Goal: Transaction & Acquisition: Purchase product/service

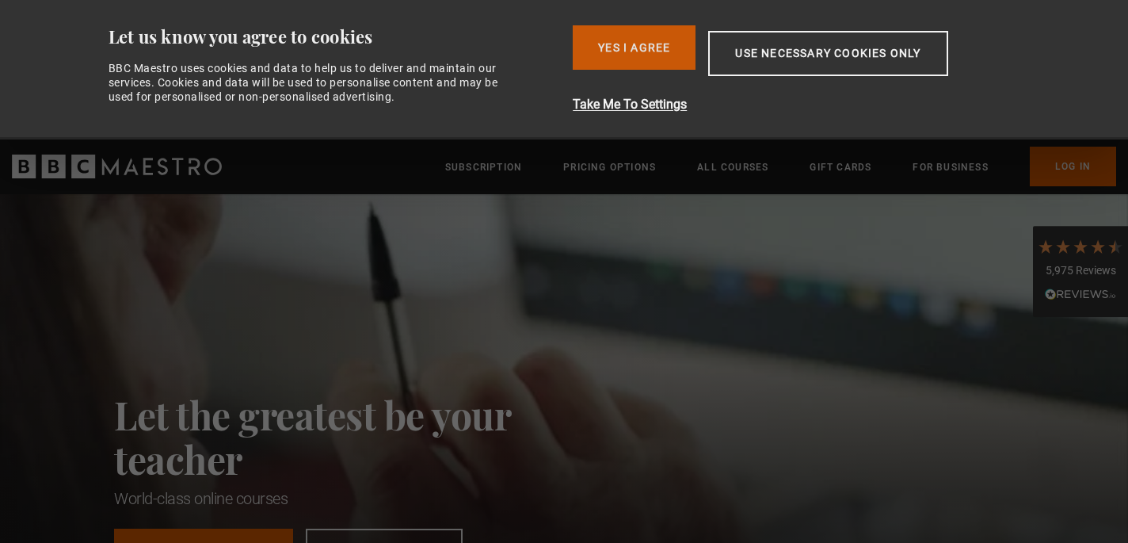
click at [621, 47] on button "Yes I Agree" at bounding box center [634, 47] width 123 height 44
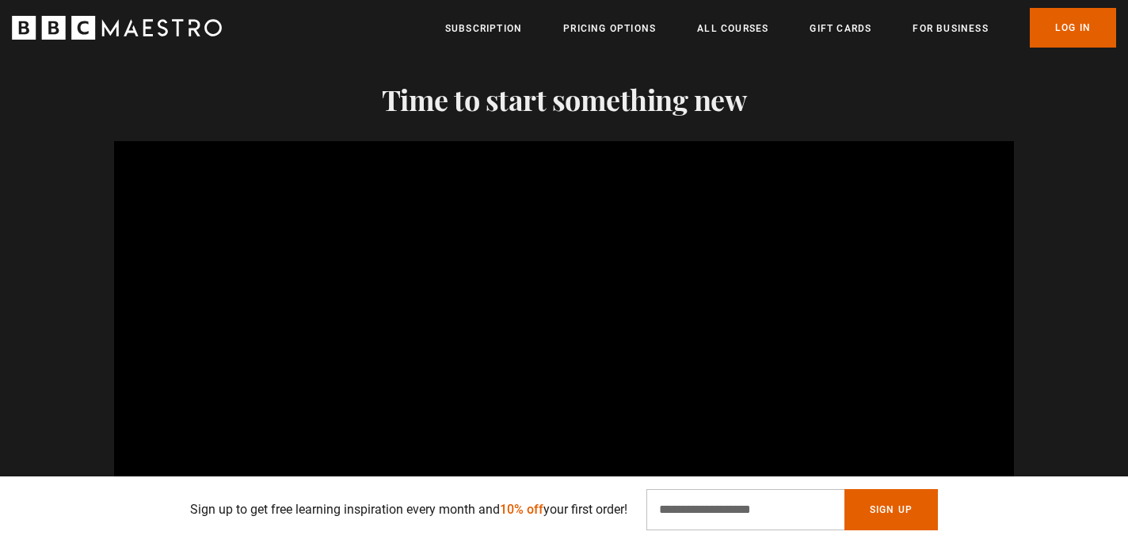
scroll to position [0, 1038]
click at [669, 510] on input "Email Address" at bounding box center [746, 509] width 198 height 41
type input "**********"
click at [888, 504] on button "Sign Up" at bounding box center [892, 509] width 94 height 41
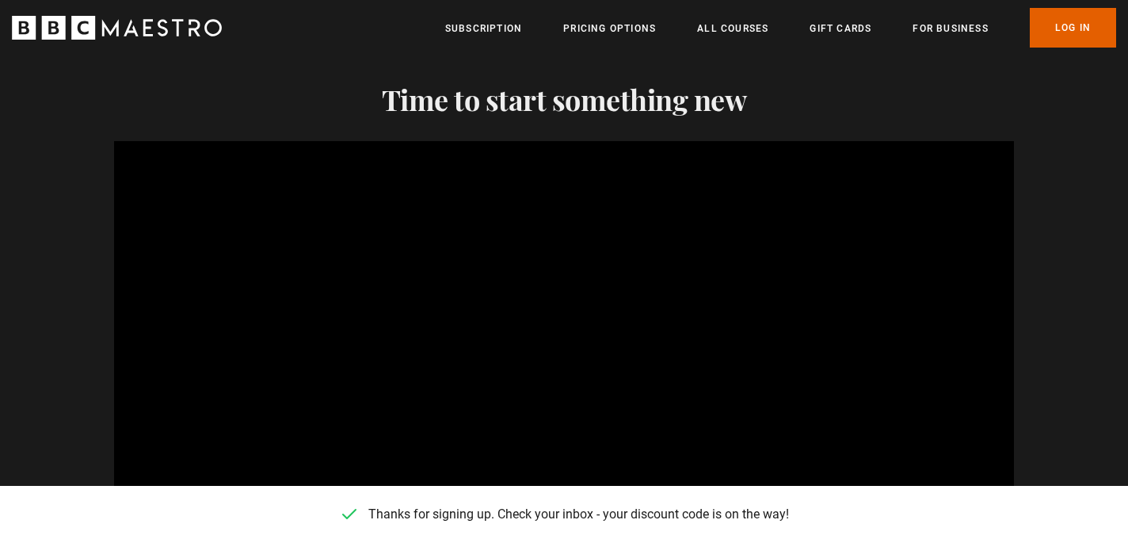
scroll to position [0, 1661]
click at [742, 28] on link "All Courses" at bounding box center [732, 29] width 71 height 16
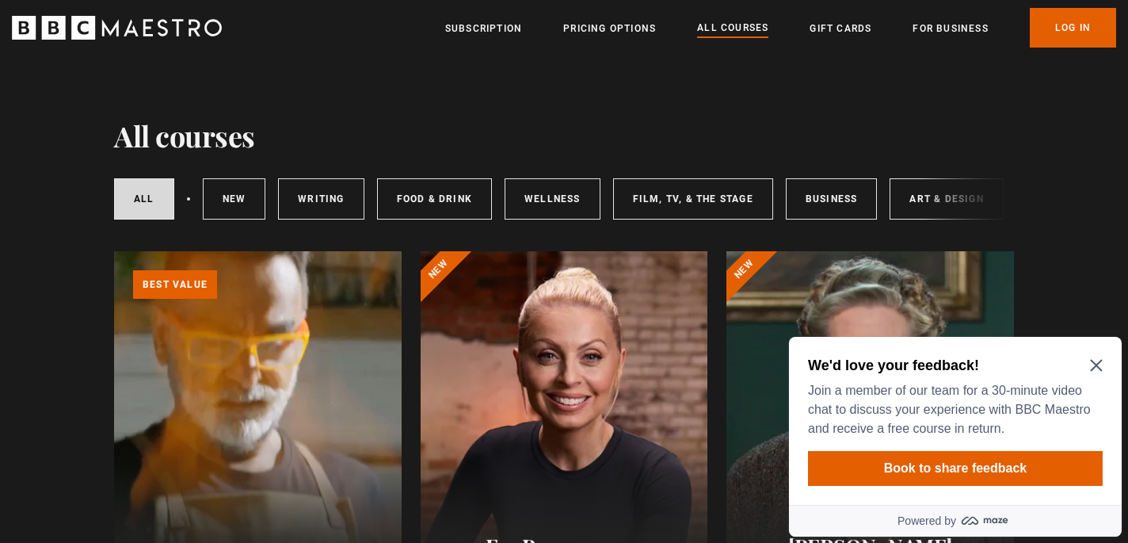
click at [929, 196] on div "All courses New courses Writing Food & Drink Wellness Film, TV, & The Stage Bus…" at bounding box center [564, 199] width 900 height 54
click at [1098, 363] on icon "Close Maze Prompt" at bounding box center [1096, 365] width 13 height 13
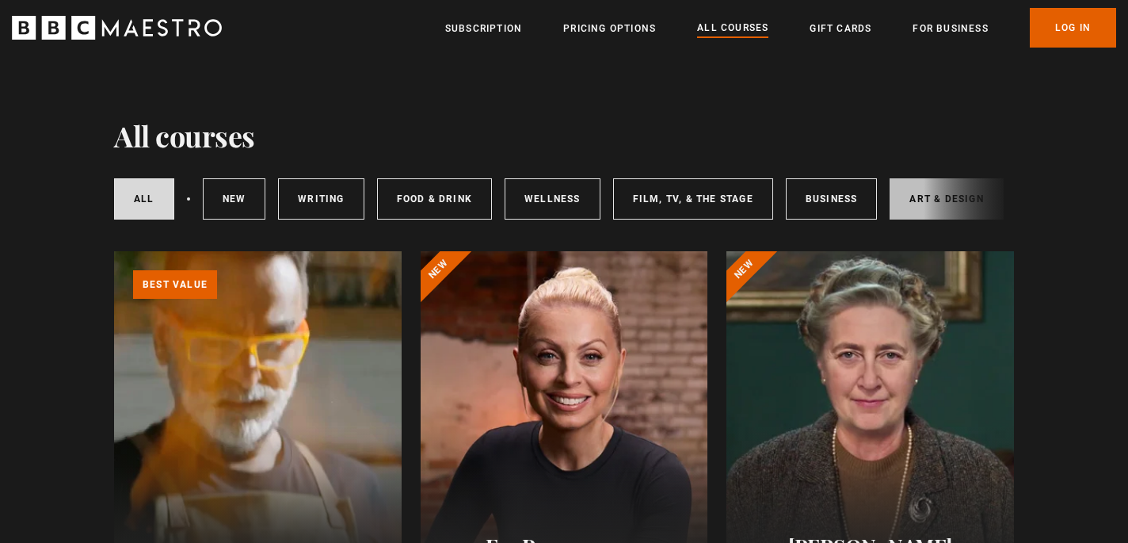
click at [907, 194] on link "Art & Design" at bounding box center [946, 198] width 113 height 41
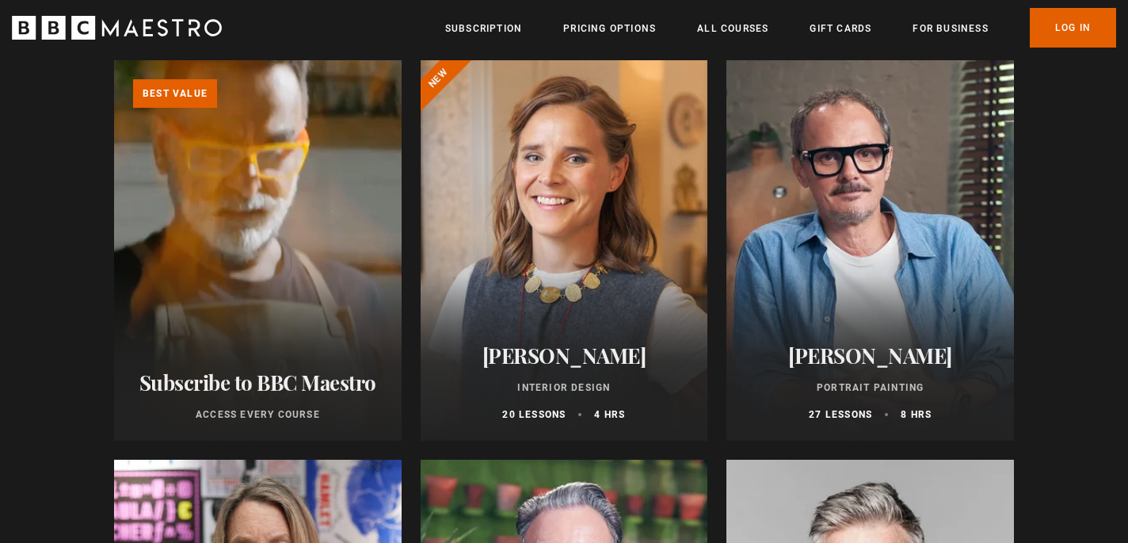
scroll to position [200, 0]
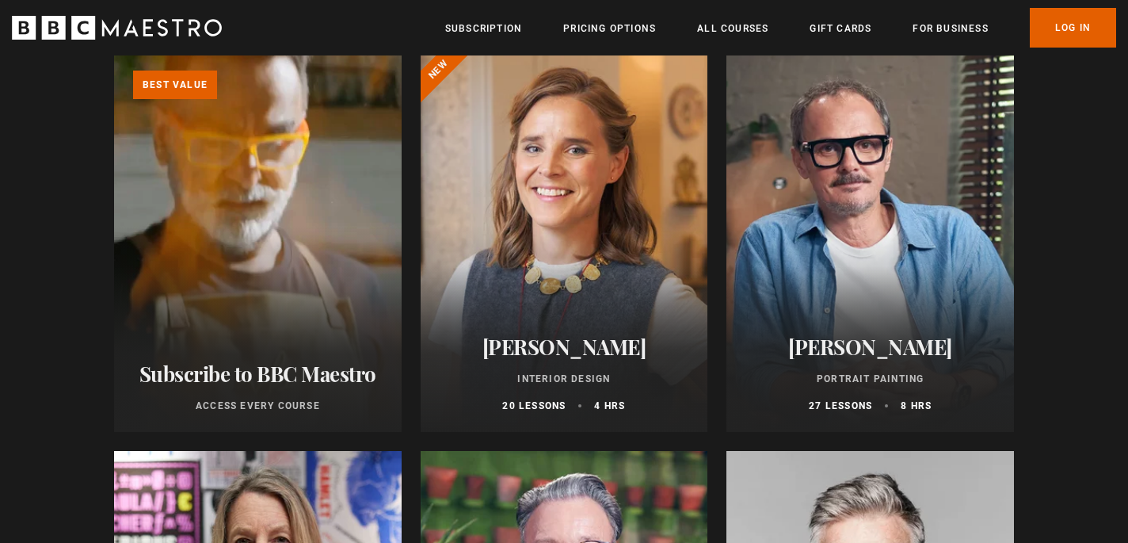
click at [858, 223] on div at bounding box center [871, 242] width 288 height 380
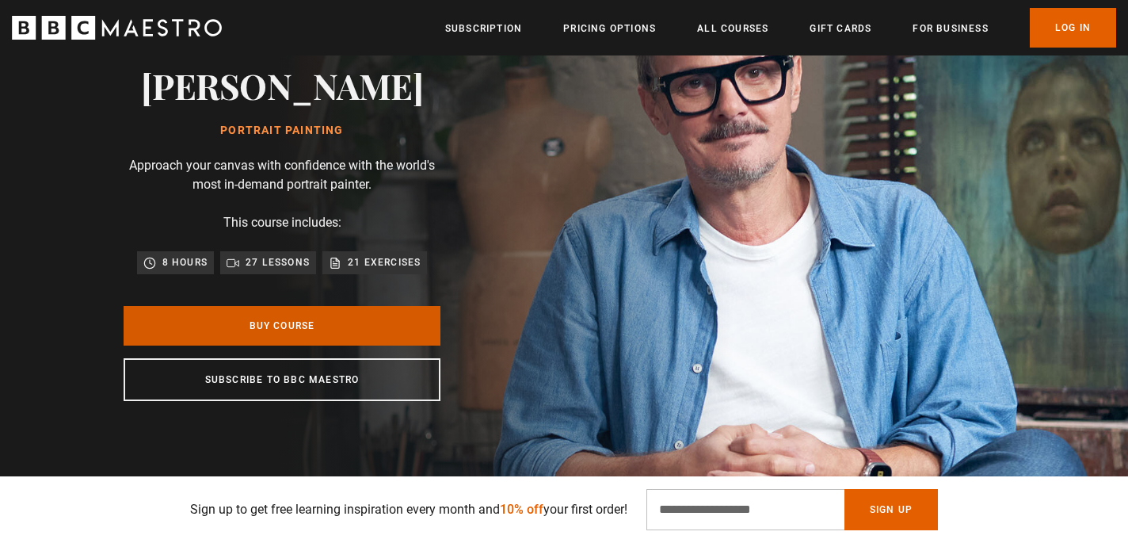
scroll to position [0, 208]
click at [369, 327] on link "Buy Course" at bounding box center [282, 326] width 317 height 40
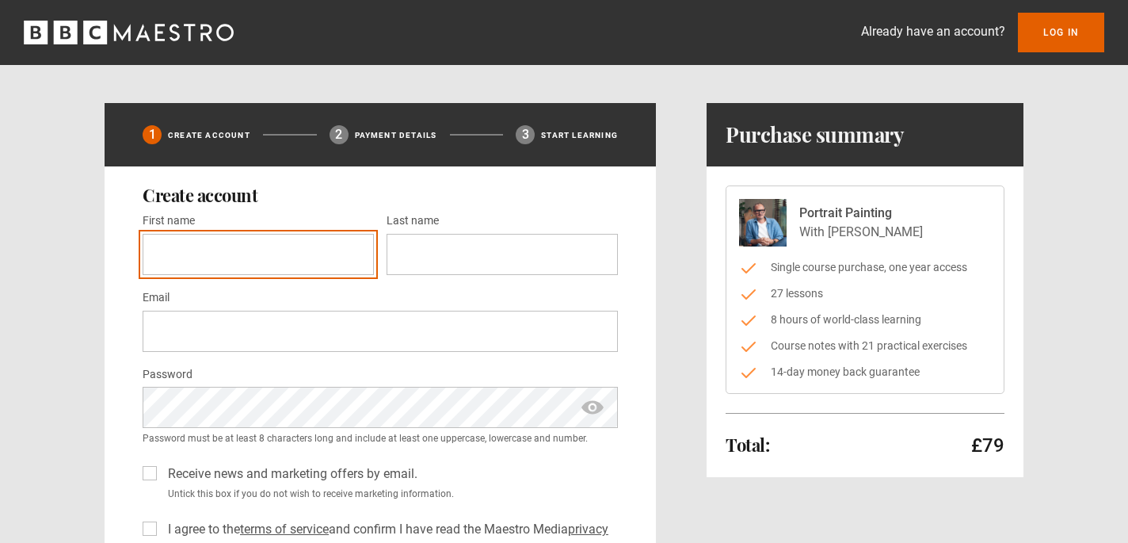
click at [283, 259] on input "First name *" at bounding box center [258, 254] width 231 height 41
type input "******"
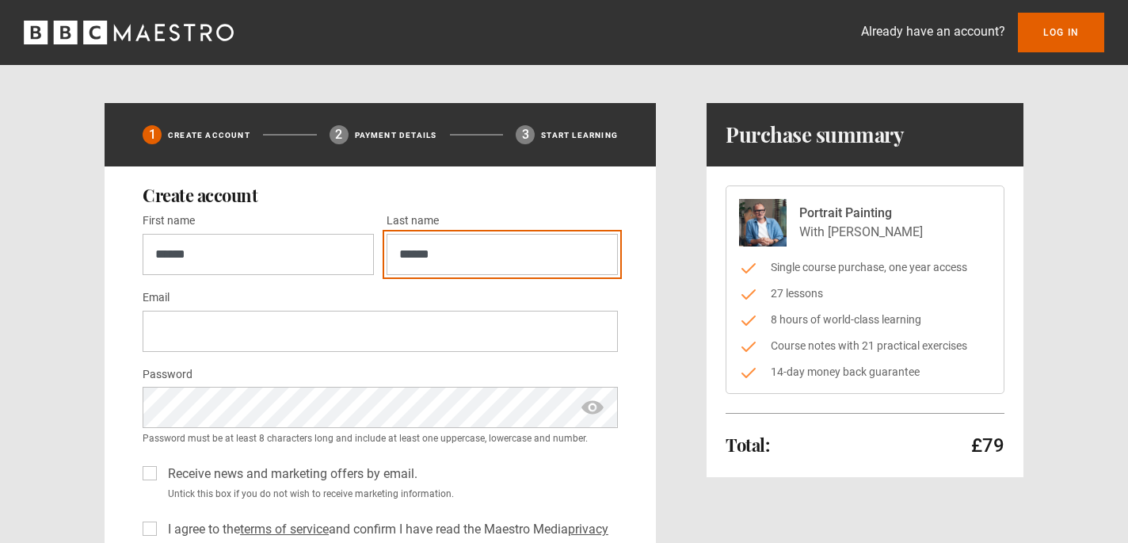
type input "**********"
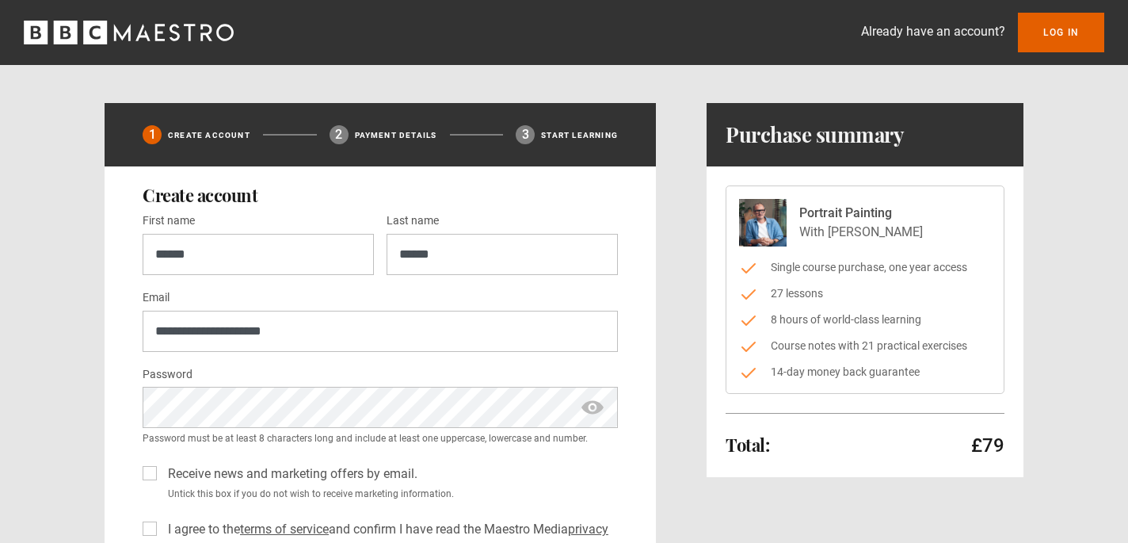
click at [591, 410] on span "show password" at bounding box center [592, 407] width 25 height 41
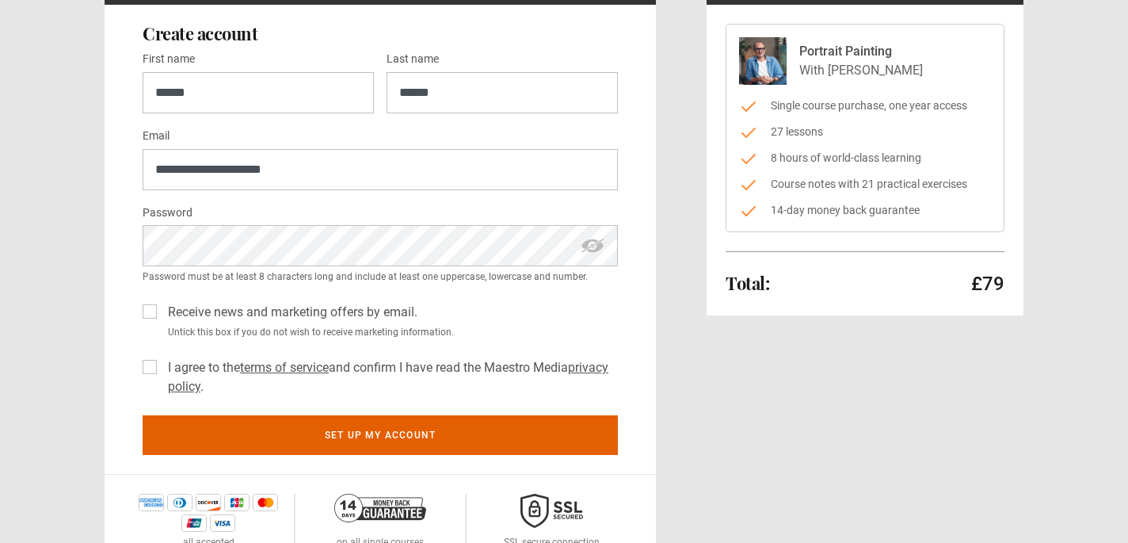
scroll to position [170, 0]
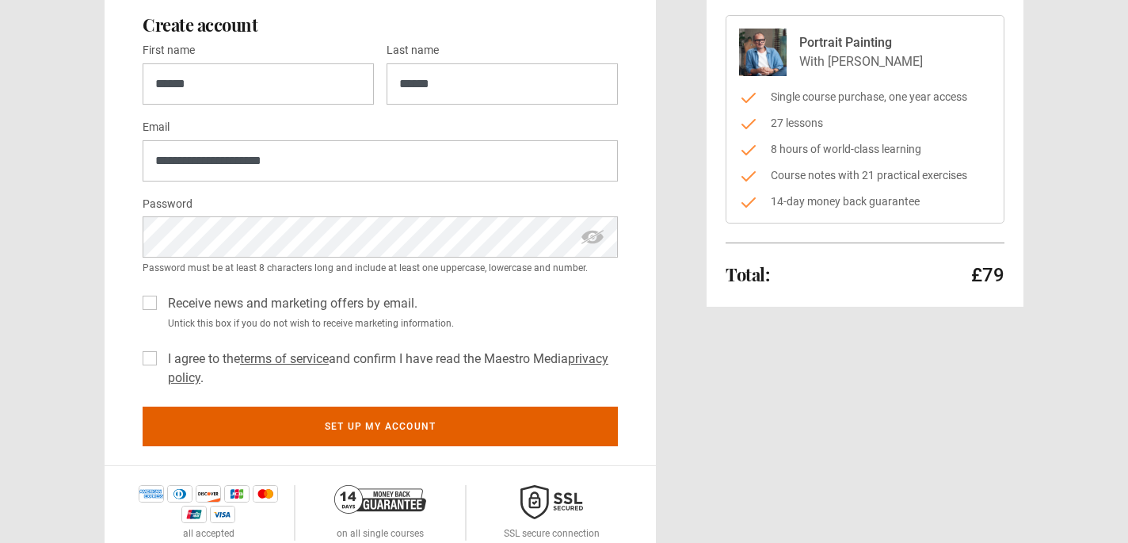
click at [162, 354] on label "I agree to the terms of service and confirm I have read the Maestro Media priva…" at bounding box center [390, 368] width 456 height 38
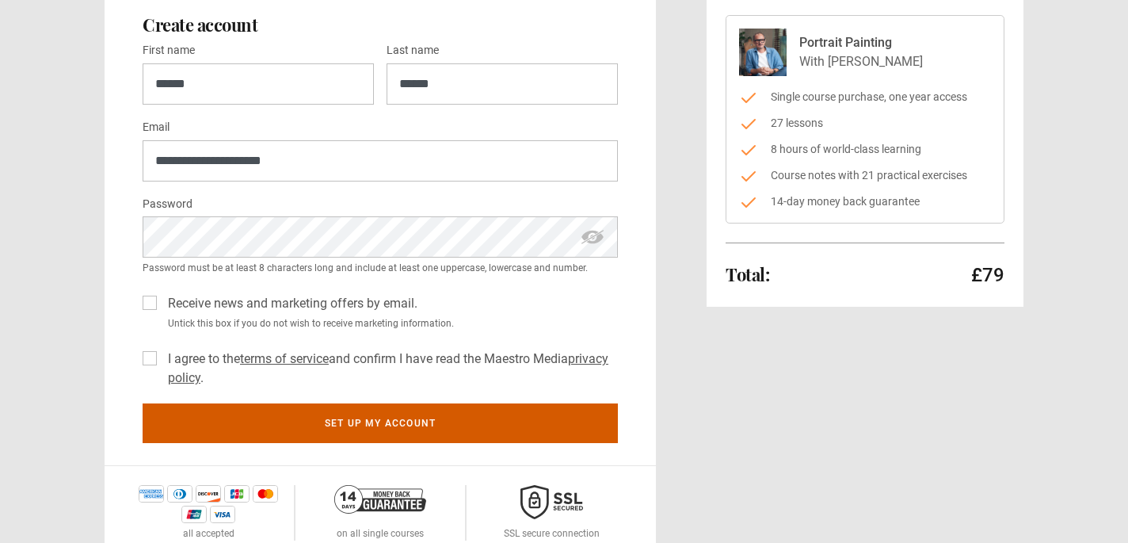
click at [262, 421] on button "Set up my account" at bounding box center [380, 423] width 475 height 40
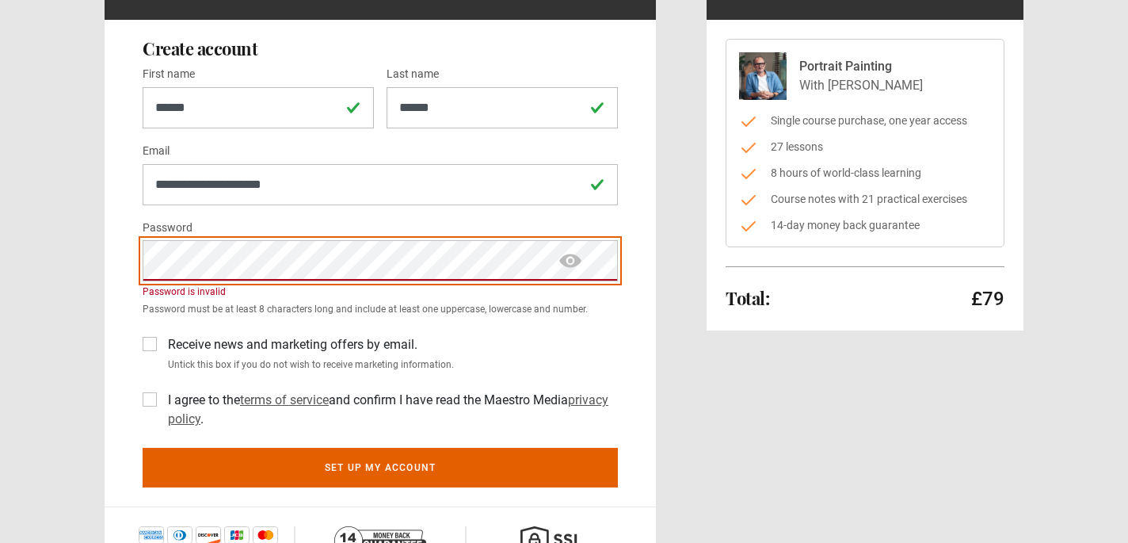
scroll to position [153, 0]
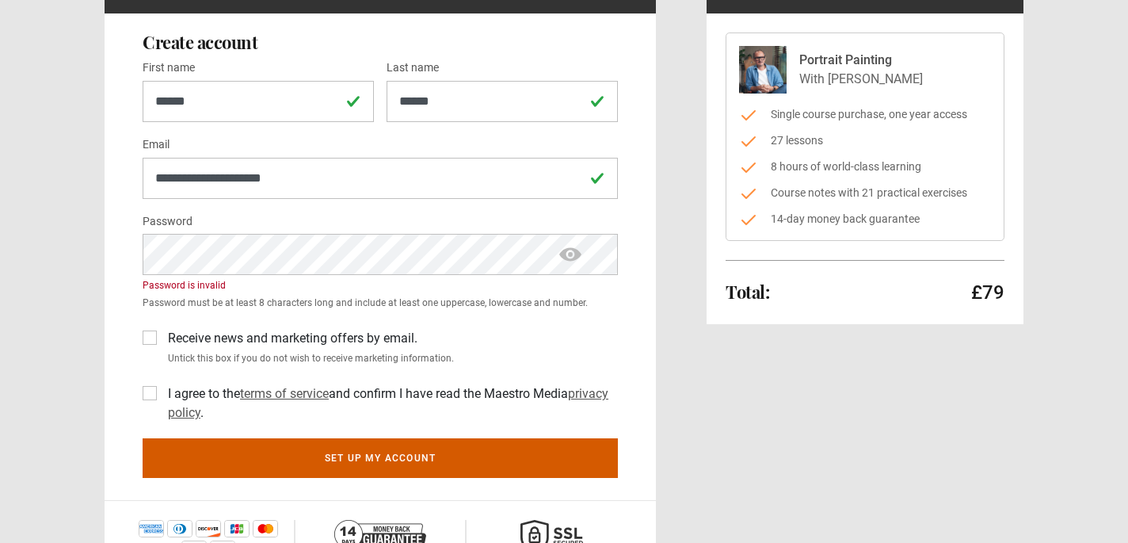
click at [219, 452] on button "Set up my account" at bounding box center [380, 458] width 475 height 40
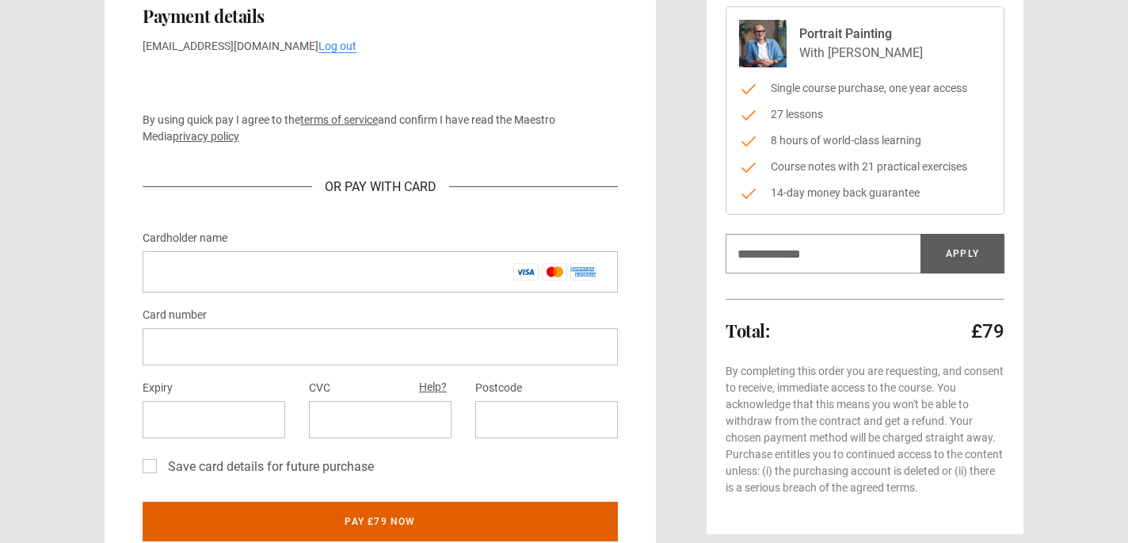
scroll to position [178, 0]
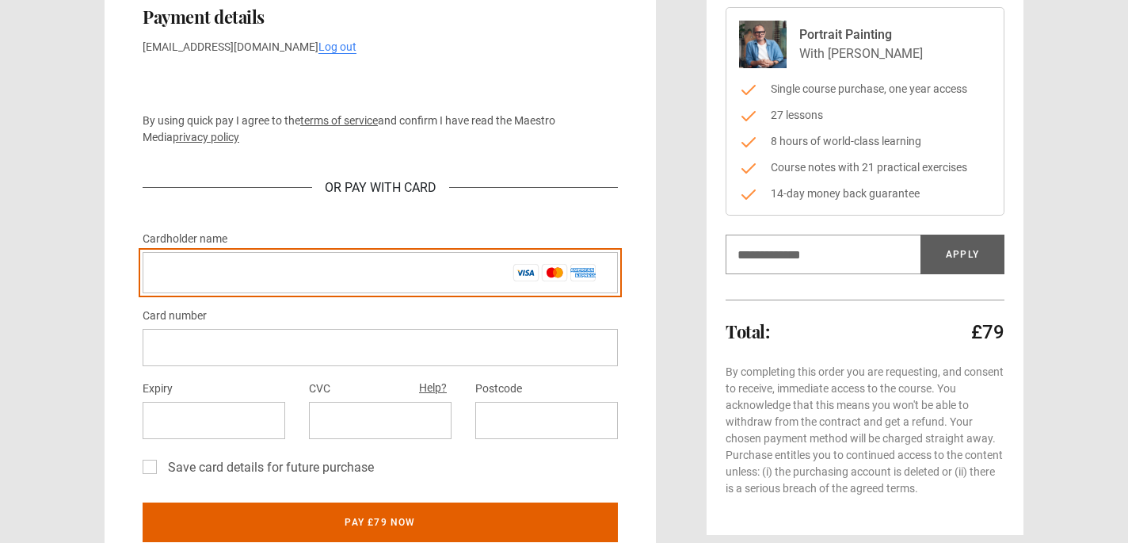
click at [363, 274] on input "Cardholder name *" at bounding box center [380, 272] width 475 height 41
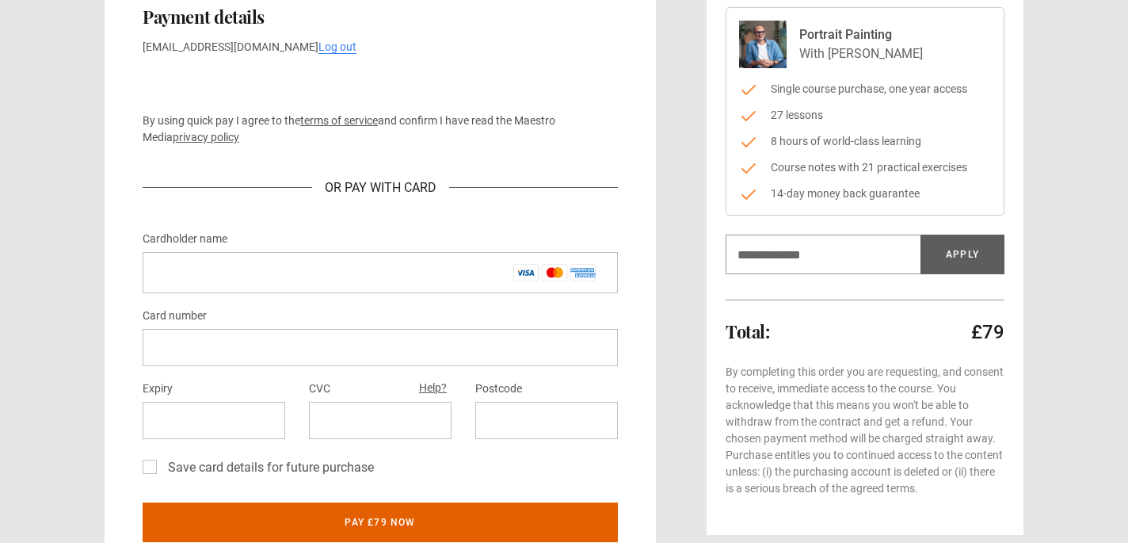
click at [449, 310] on div "Card number" at bounding box center [380, 336] width 475 height 60
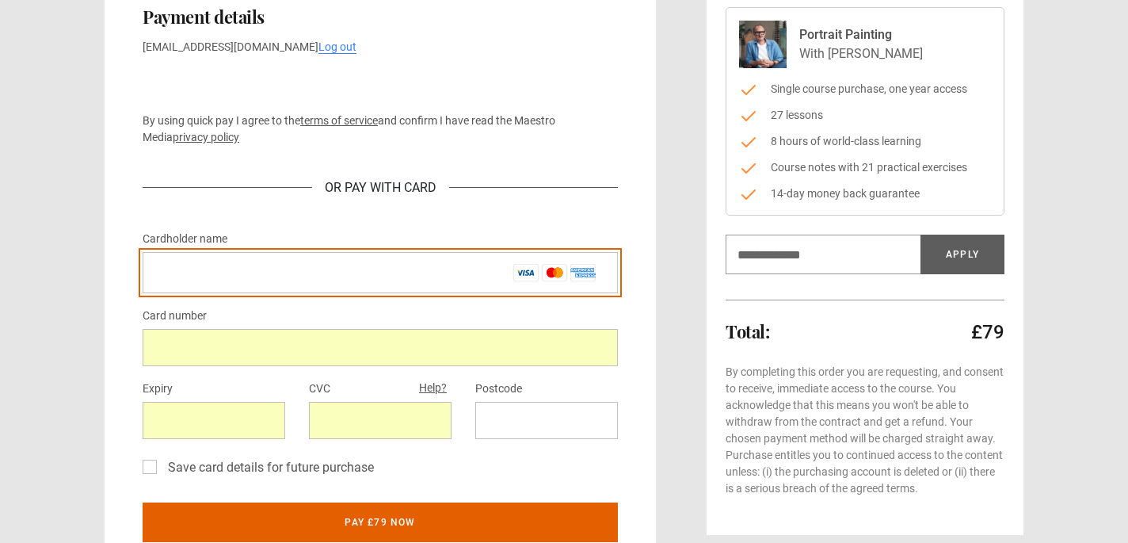
click at [300, 272] on input "Cardholder name *" at bounding box center [380, 272] width 475 height 41
type input "**********"
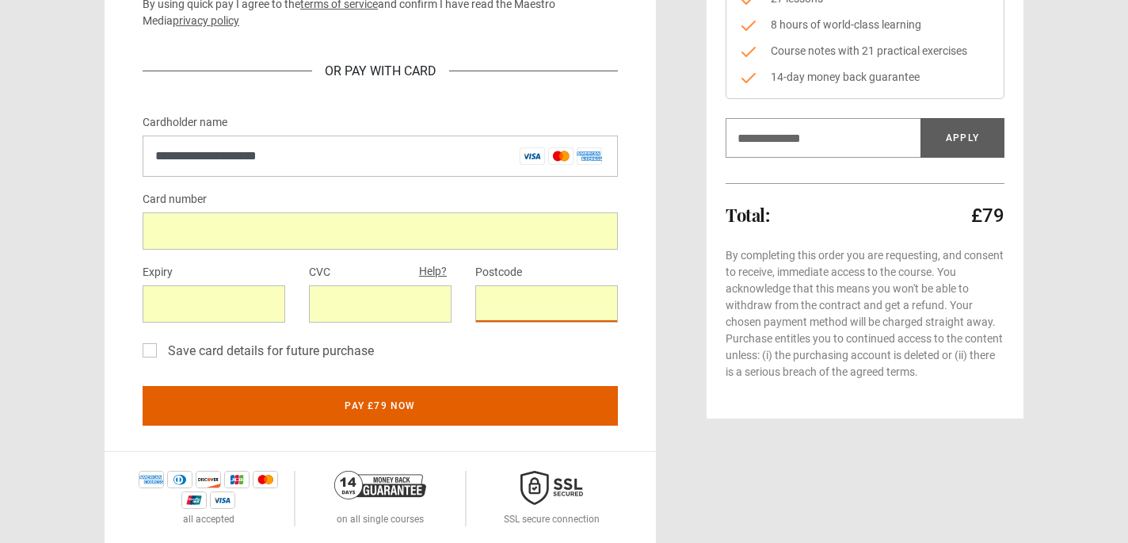
scroll to position [296, 0]
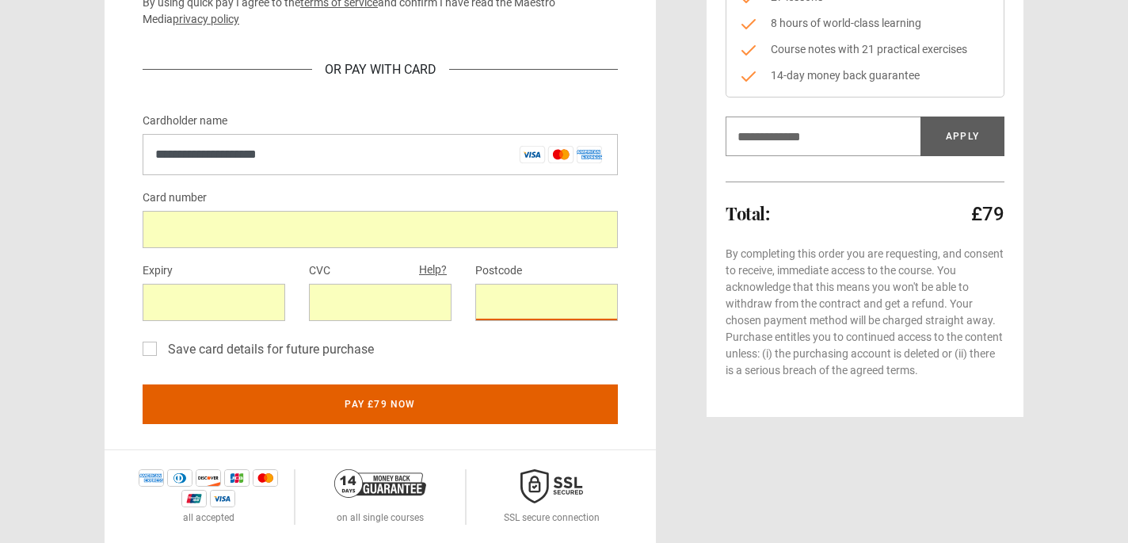
click at [162, 347] on label "Save card details for future purchase" at bounding box center [268, 349] width 212 height 19
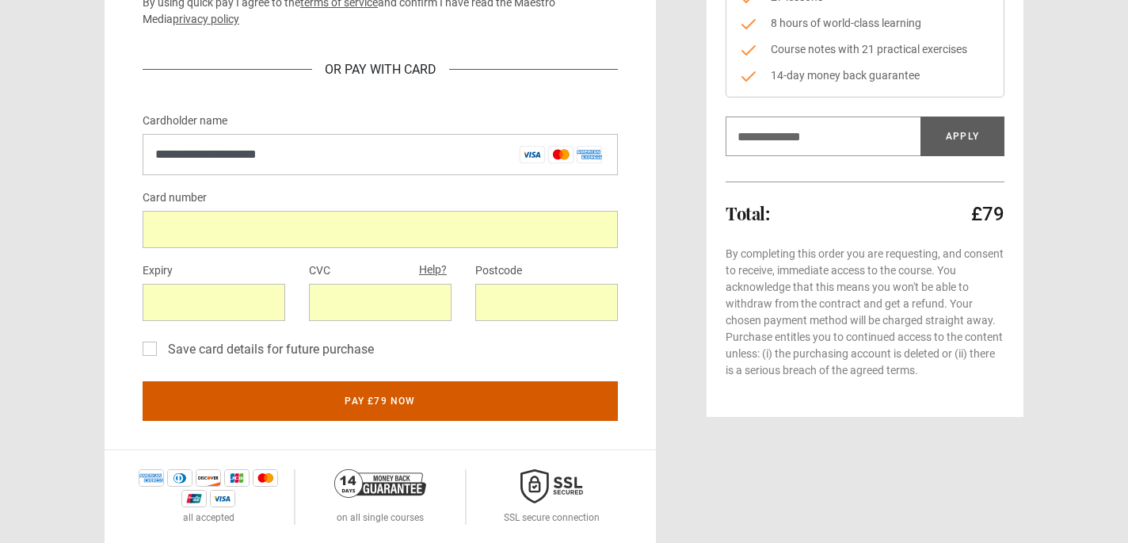
click at [312, 394] on button "Pay £79 now" at bounding box center [380, 401] width 475 height 40
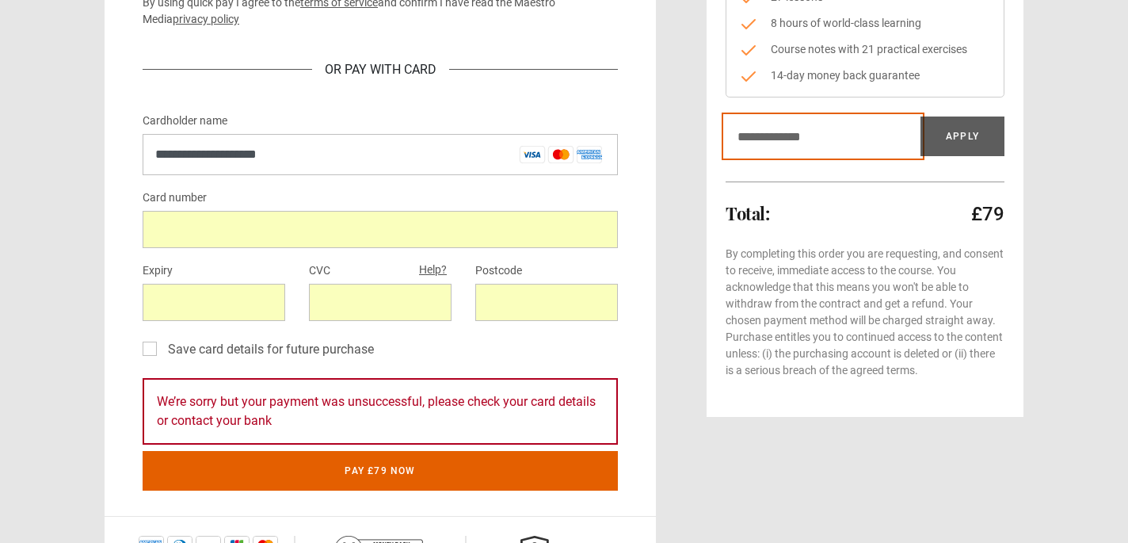
click at [820, 141] on input "Discount code" at bounding box center [823, 136] width 195 height 40
